Goal: Check status: Check status

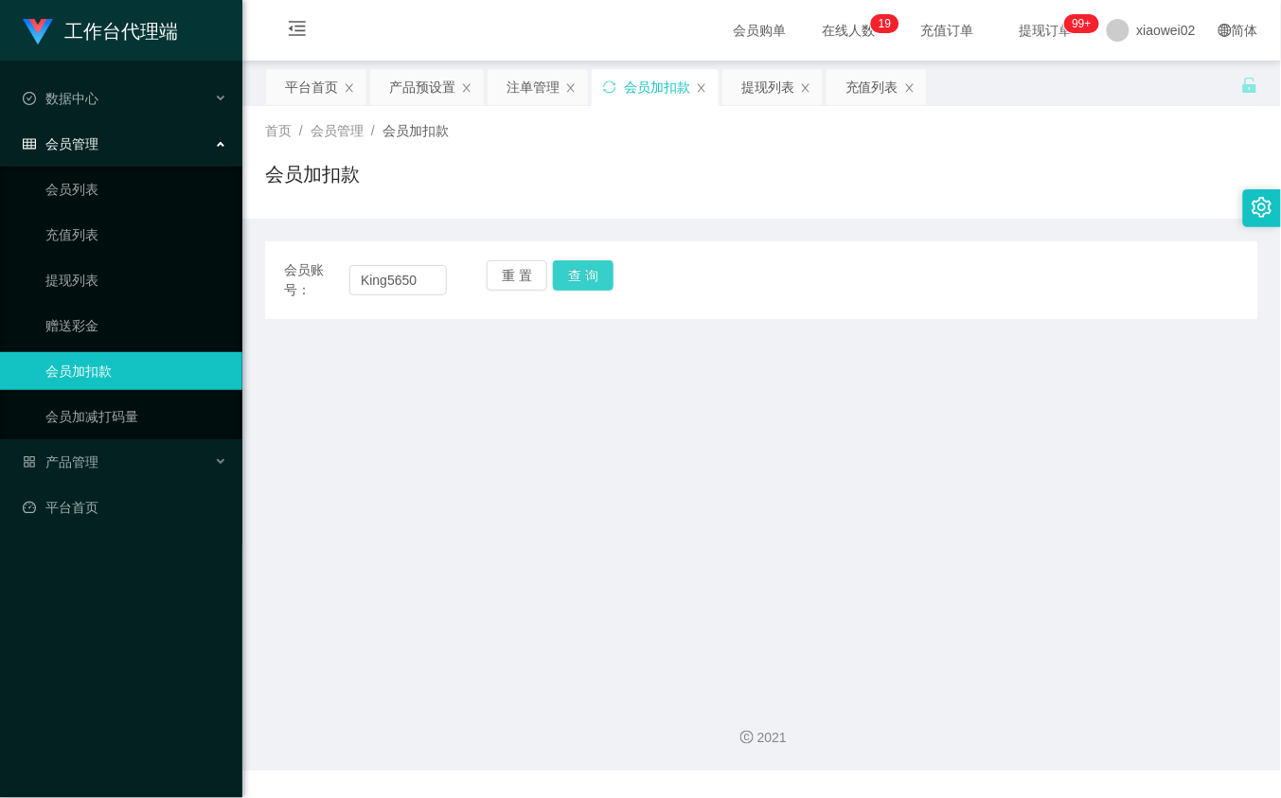
type input "King5650"
click at [594, 279] on button "查 询" at bounding box center [583, 275] width 61 height 30
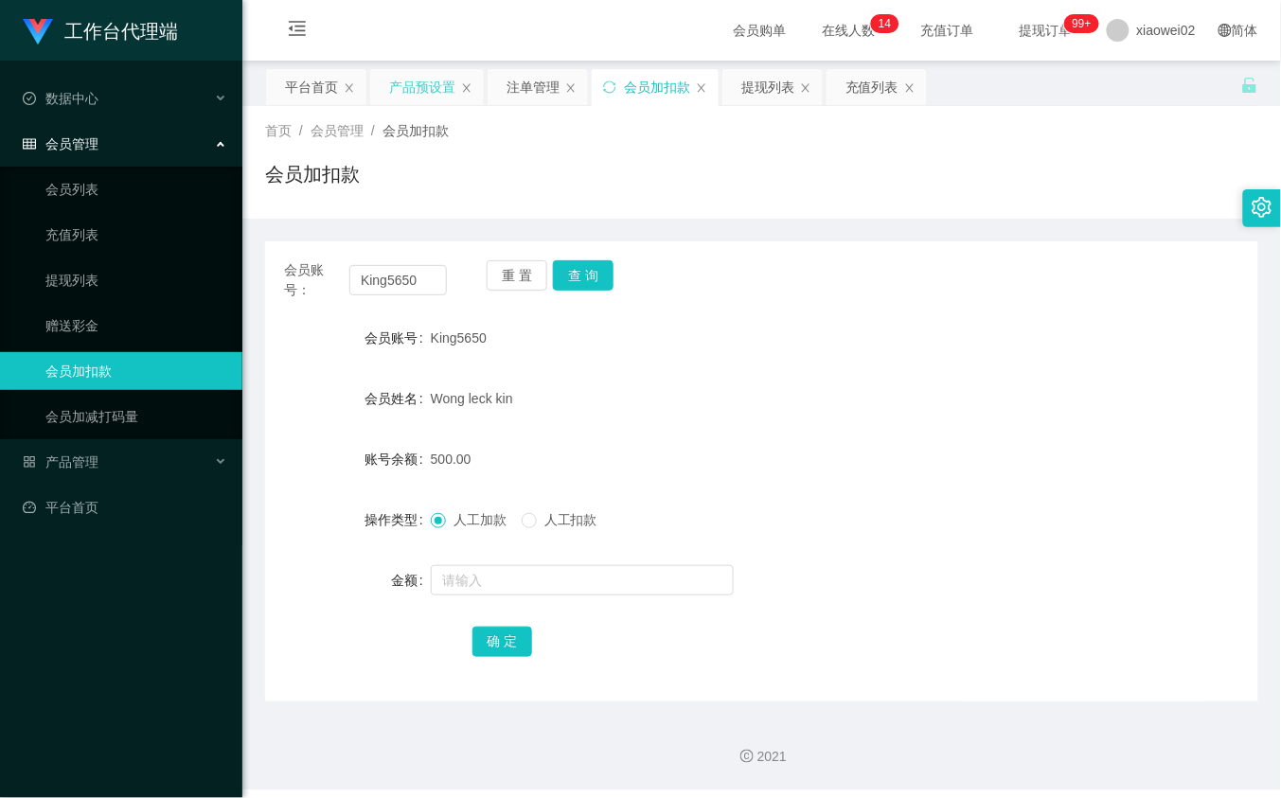
click at [413, 77] on div "产品预设置" at bounding box center [422, 87] width 66 height 36
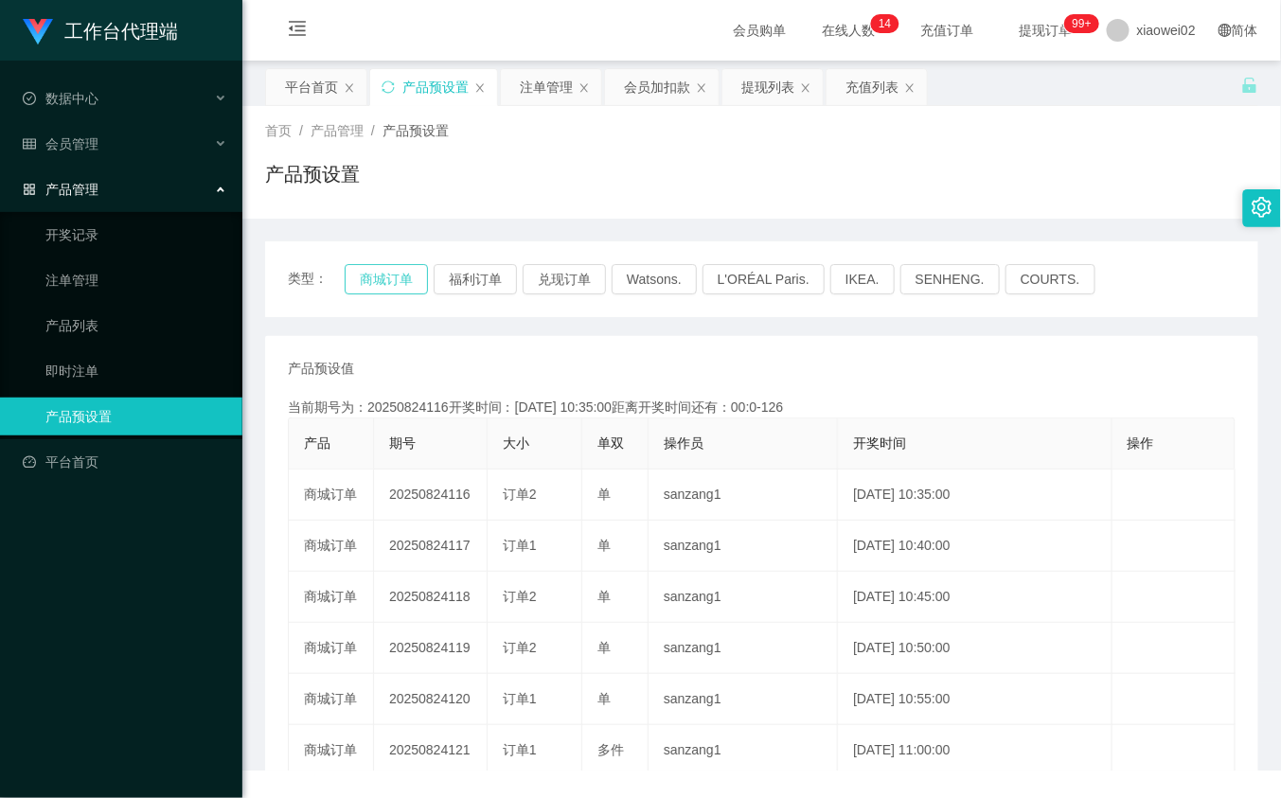
click at [375, 279] on button "商城订单" at bounding box center [386, 279] width 83 height 30
type button "k3wph"
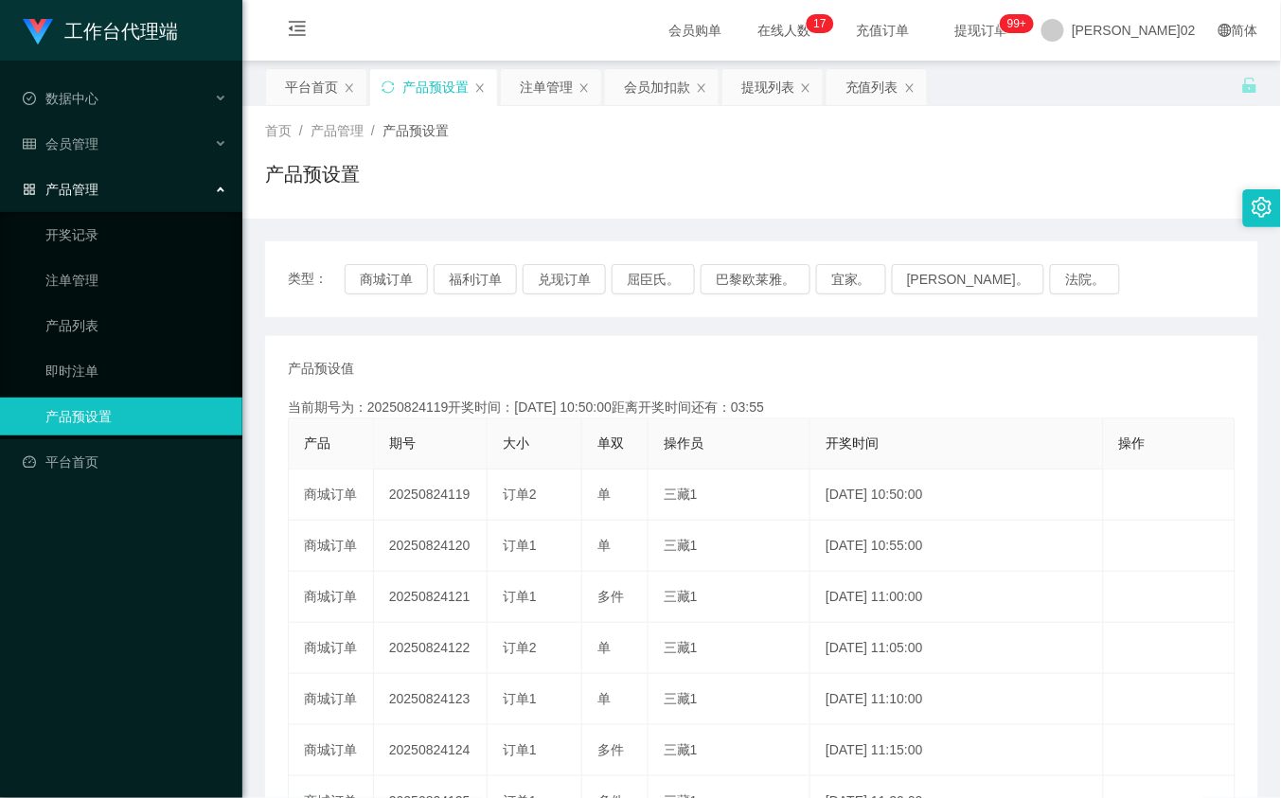
click at [454, 492] on td "20250824119" at bounding box center [431, 494] width 114 height 51
copy td "20250824119"
click at [413, 275] on button "商城订单" at bounding box center [386, 279] width 83 height 30
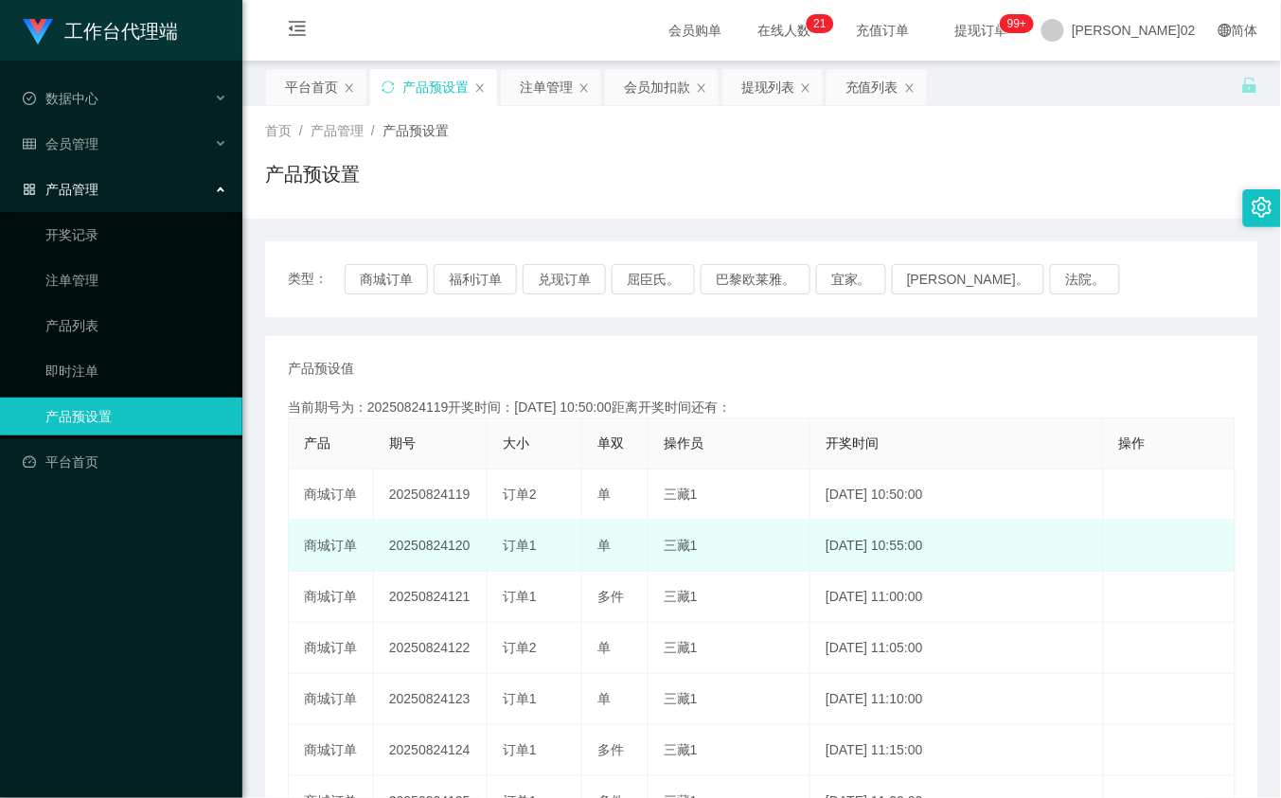
click at [427, 540] on td "20250824120" at bounding box center [431, 546] width 114 height 51
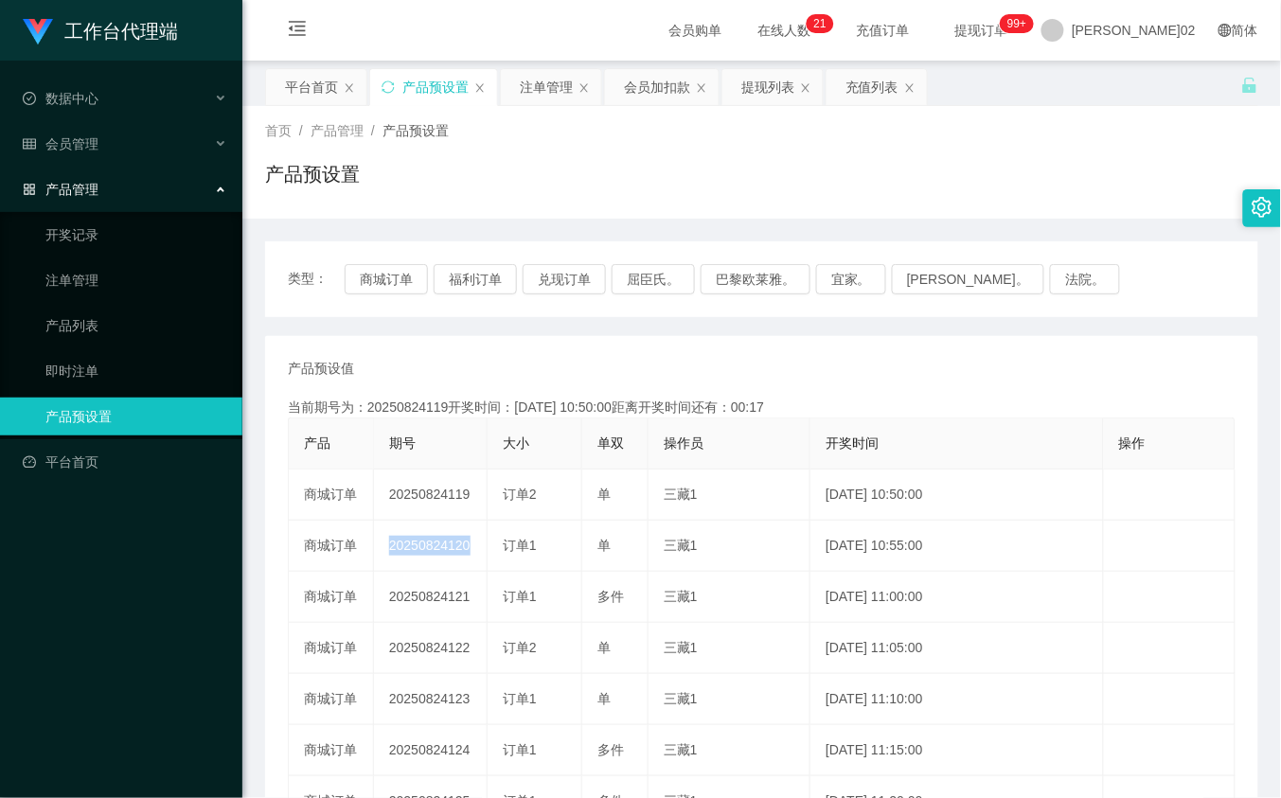
copy td "20250824120"
click at [379, 273] on button "商城订单" at bounding box center [386, 279] width 83 height 30
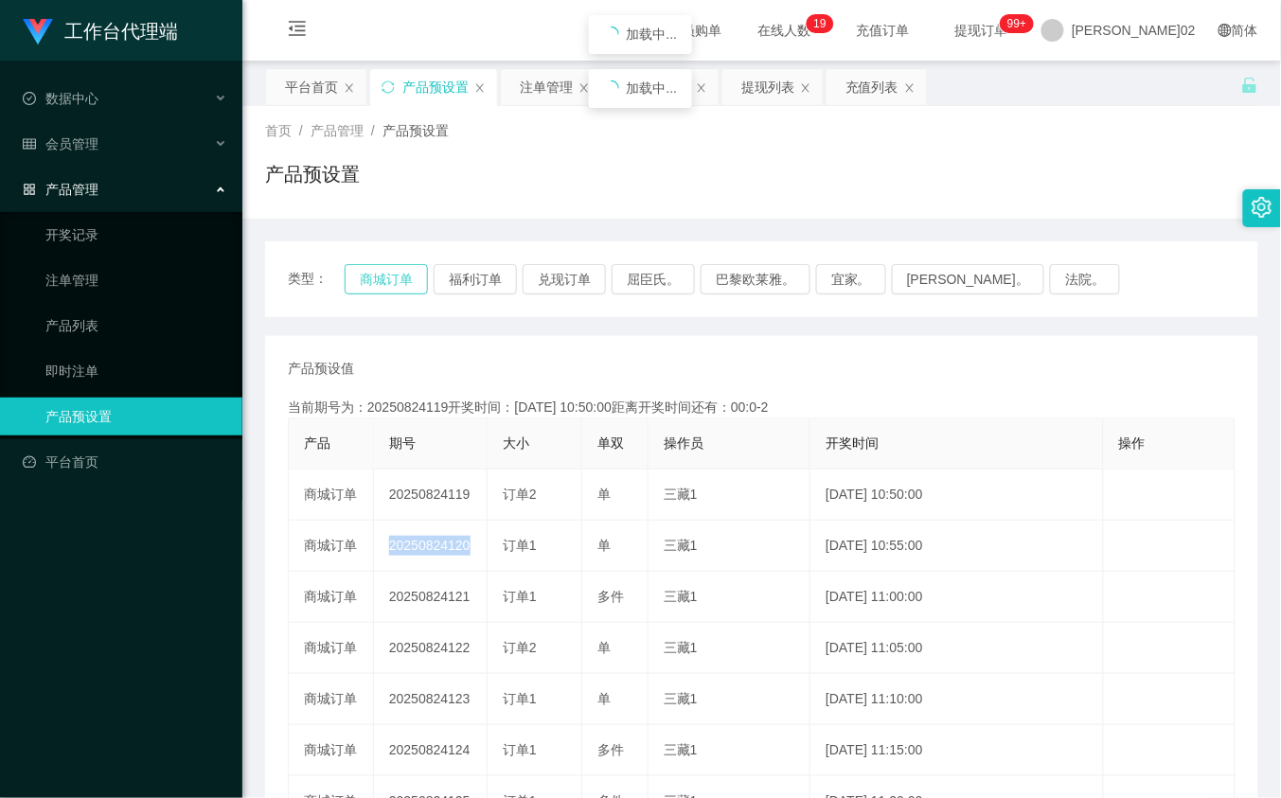
click at [379, 273] on button "商城订单" at bounding box center [386, 279] width 83 height 30
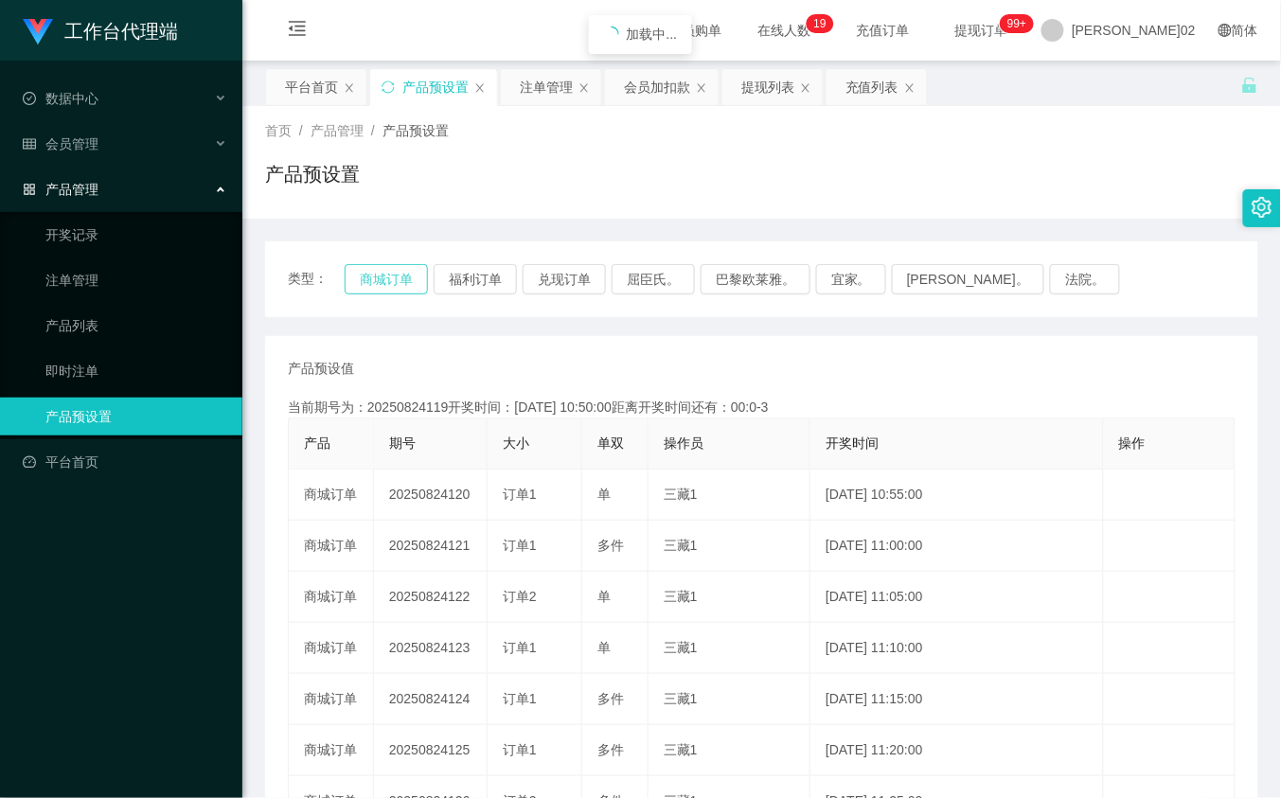
click at [381, 272] on button "商城订单" at bounding box center [386, 279] width 83 height 30
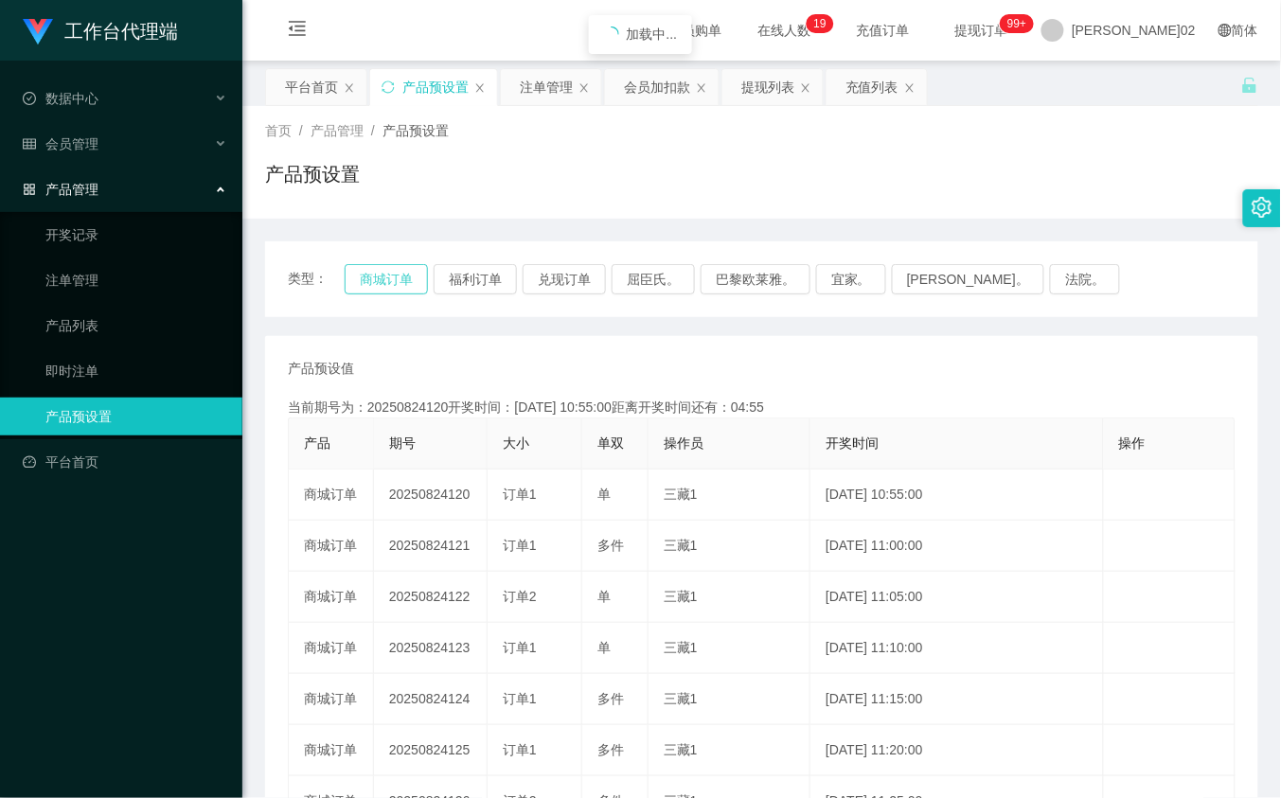
click at [381, 272] on button "商城订单" at bounding box center [386, 279] width 83 height 30
click at [396, 276] on button "商城订单" at bounding box center [386, 279] width 83 height 30
click at [642, 101] on div "会员加扣款" at bounding box center [657, 87] width 66 height 36
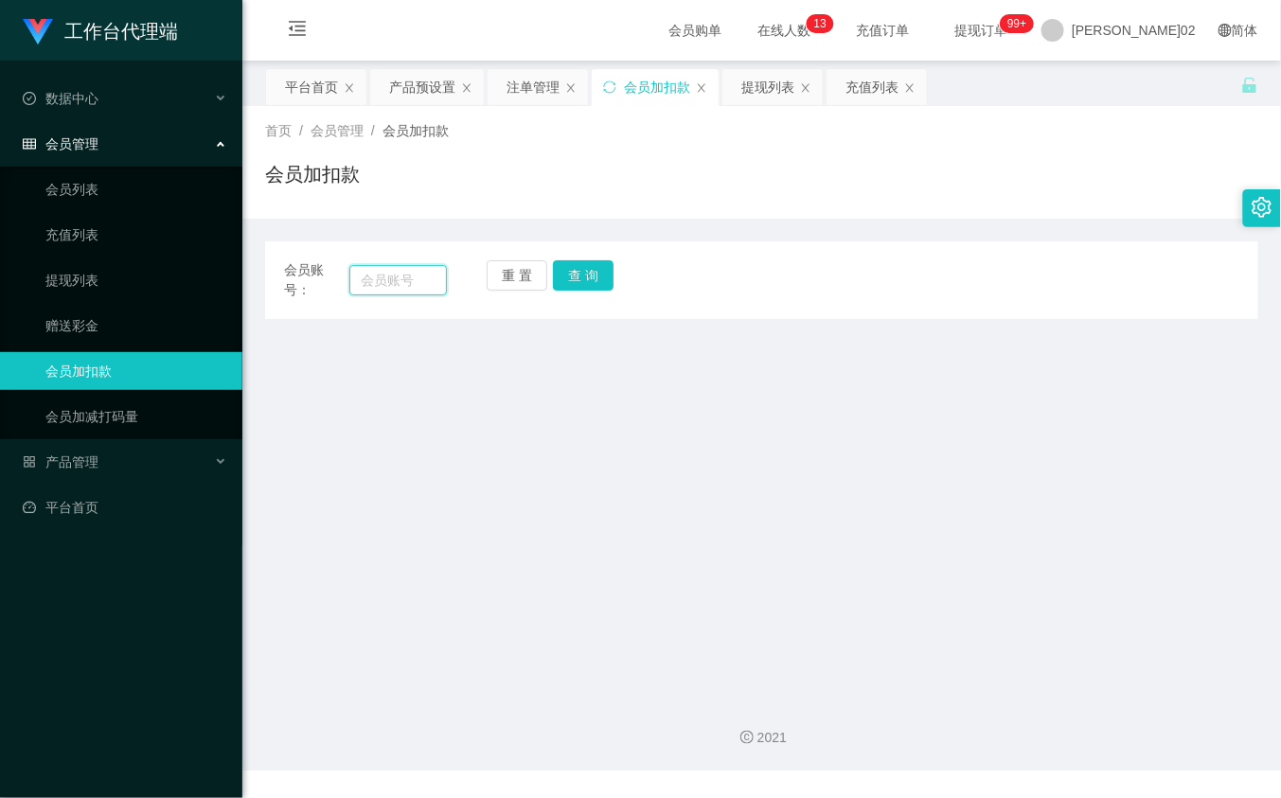
click at [409, 284] on input "text" at bounding box center [397, 280] width 97 height 30
paste input "King5650"
type input "King5650"
click at [602, 271] on button "查 询" at bounding box center [583, 275] width 61 height 30
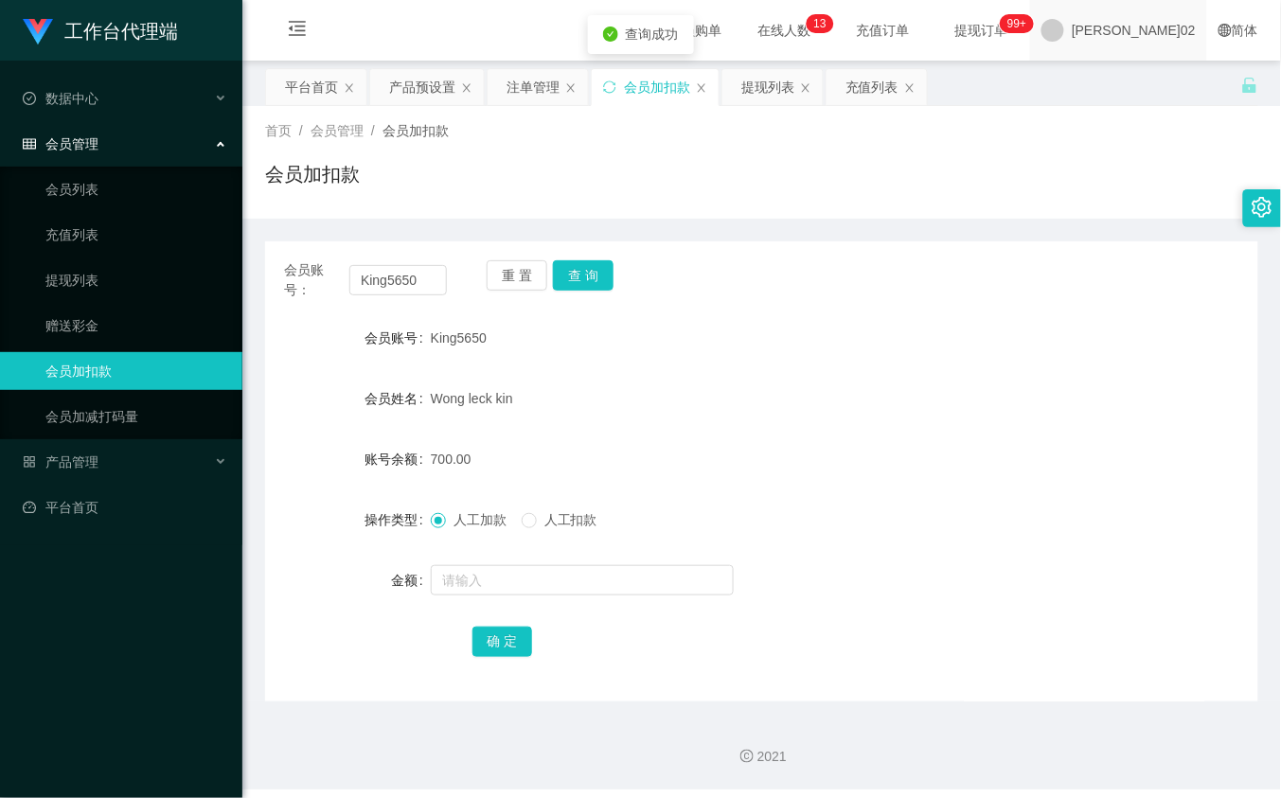
drag, startPoint x: 929, startPoint y: 338, endPoint x: 1143, endPoint y: 20, distance: 383.8
click at [938, 324] on div "King5650" at bounding box center [720, 338] width 579 height 38
click at [388, 101] on div "产品预设置" at bounding box center [427, 87] width 114 height 36
click at [426, 86] on div "产品预设置" at bounding box center [422, 87] width 66 height 36
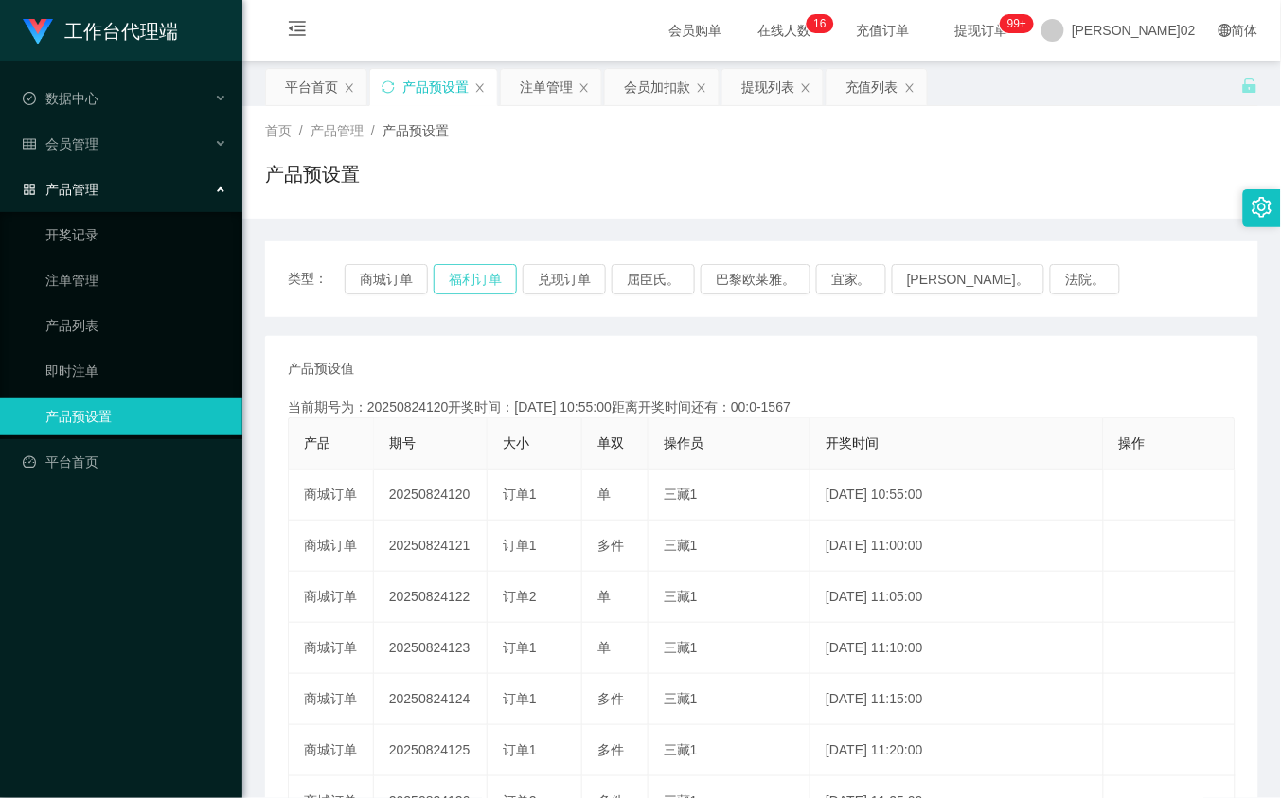
click at [469, 281] on button "福利订单" at bounding box center [475, 279] width 83 height 30
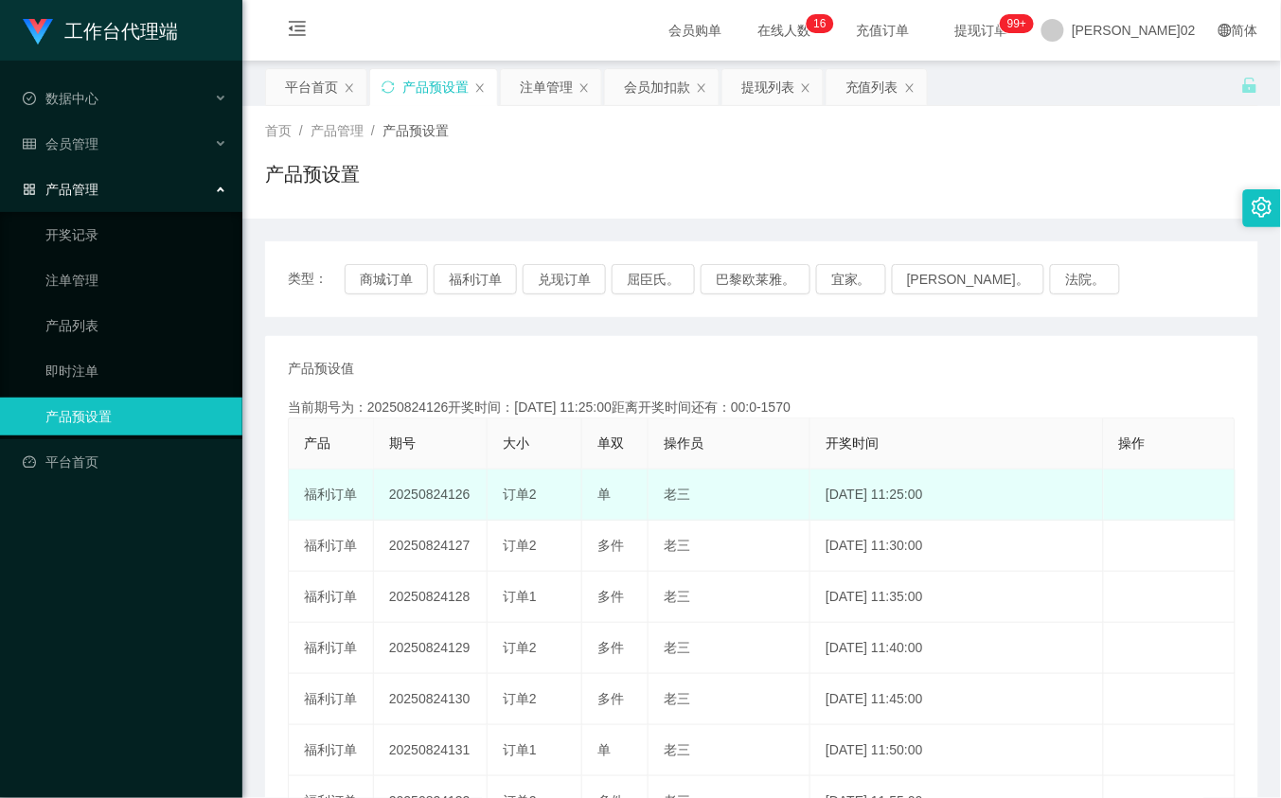
click at [436, 492] on td "20250824126" at bounding box center [431, 494] width 114 height 51
copy td "20250824126"
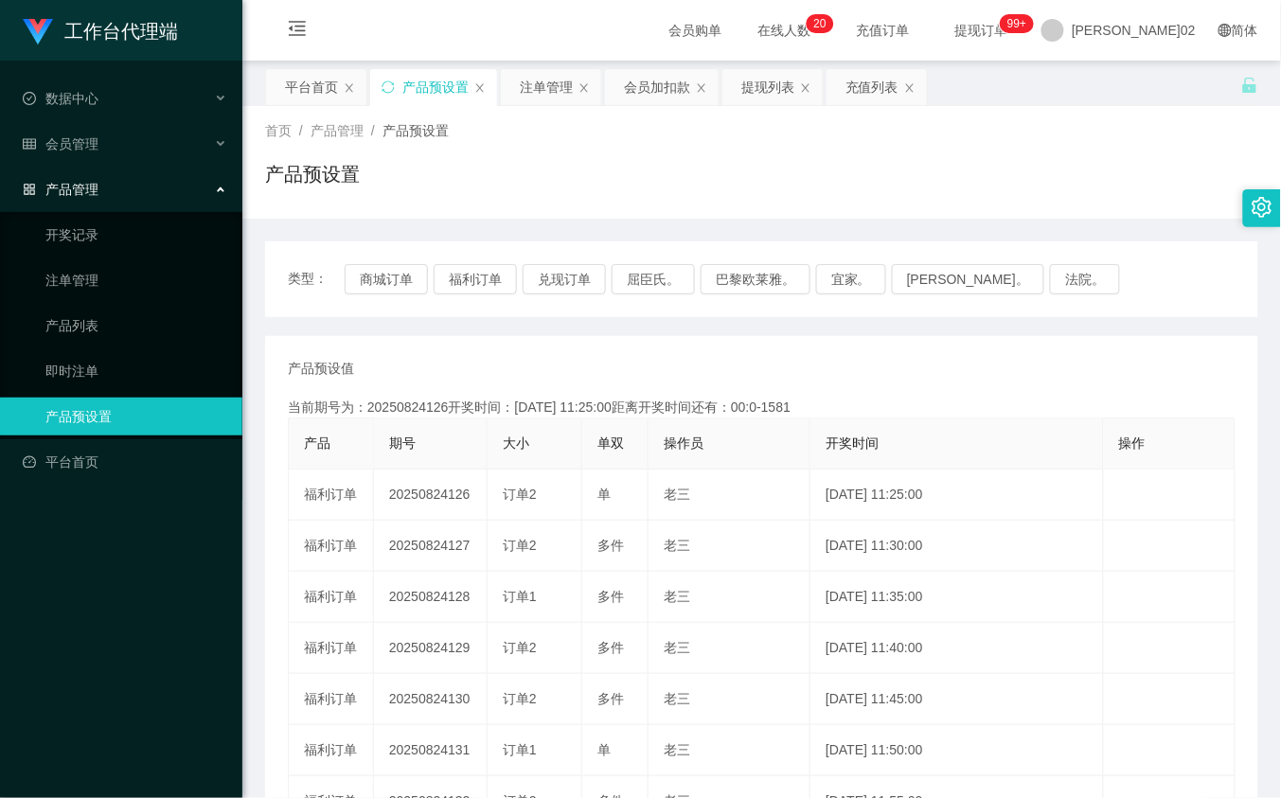
click at [830, 377] on div "产品预设值 添加期号" at bounding box center [761, 369] width 947 height 20
click at [493, 287] on button "福利订单" at bounding box center [475, 279] width 83 height 30
type button "k3tbw"
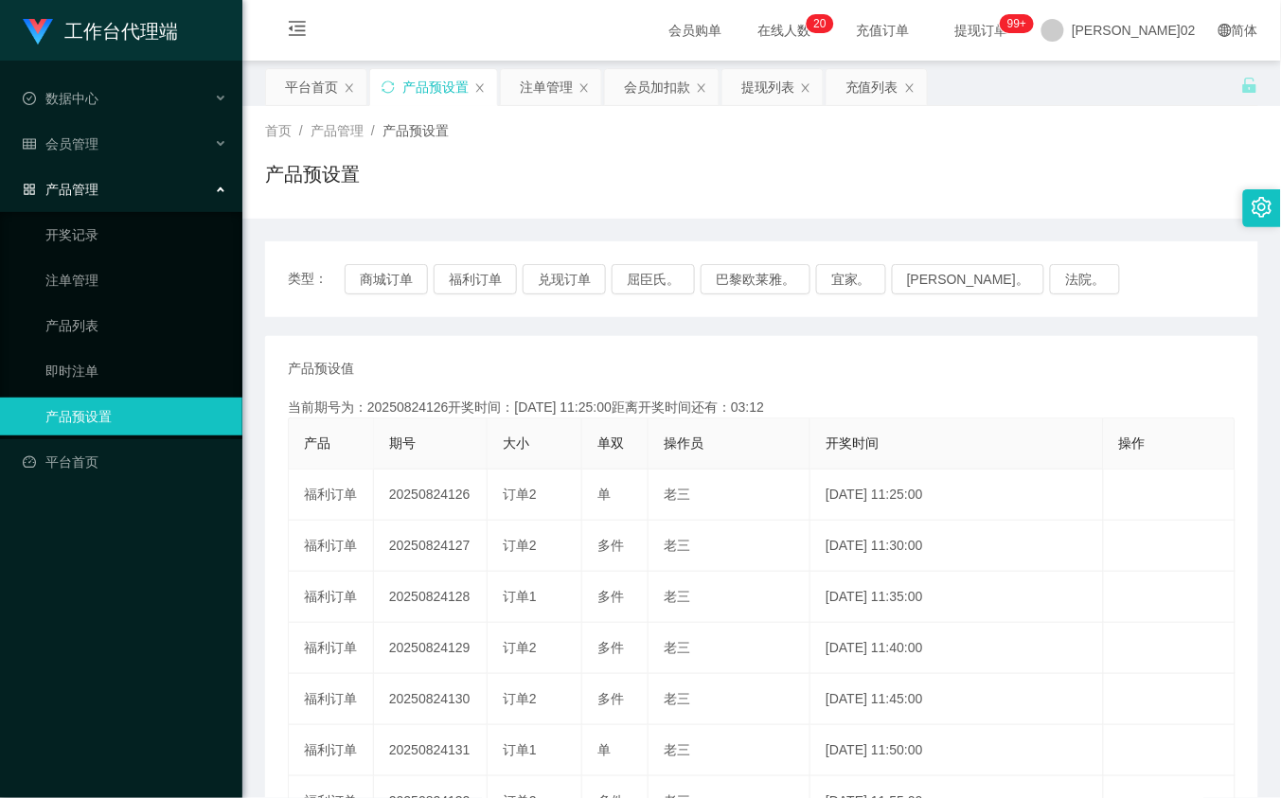
click at [826, 404] on div "当前期号为：20250824126开奖时间：2025-08-24 11:25:00距离开奖时间还有：03:12" at bounding box center [761, 408] width 947 height 20
